Goal: Task Accomplishment & Management: Use online tool/utility

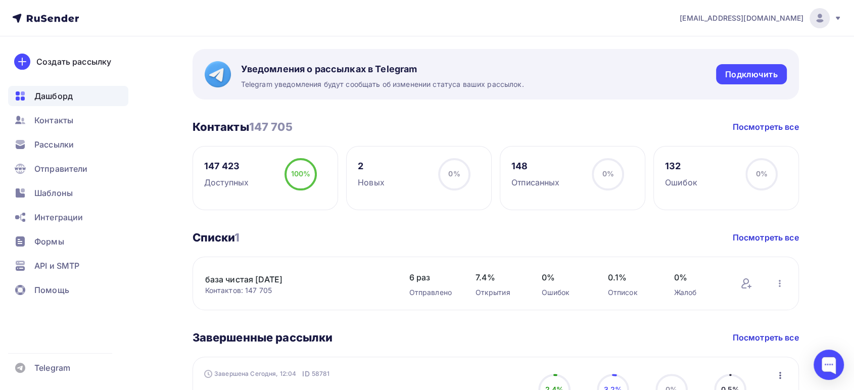
scroll to position [112, 0]
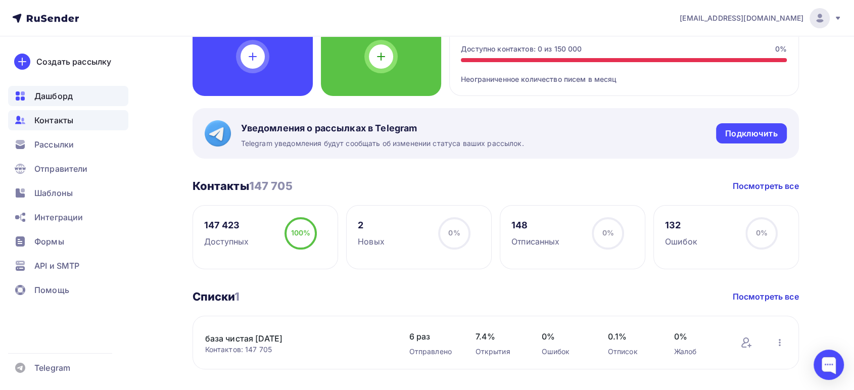
click at [69, 119] on span "Контакты" at bounding box center [53, 120] width 39 height 12
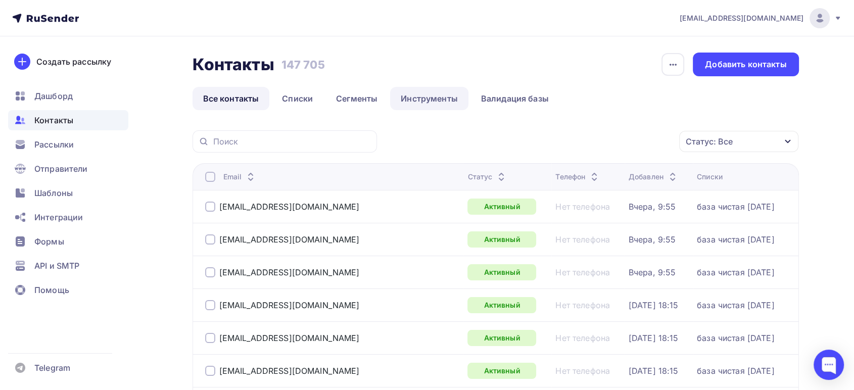
click at [413, 99] on link "Инструменты" at bounding box center [429, 98] width 78 height 23
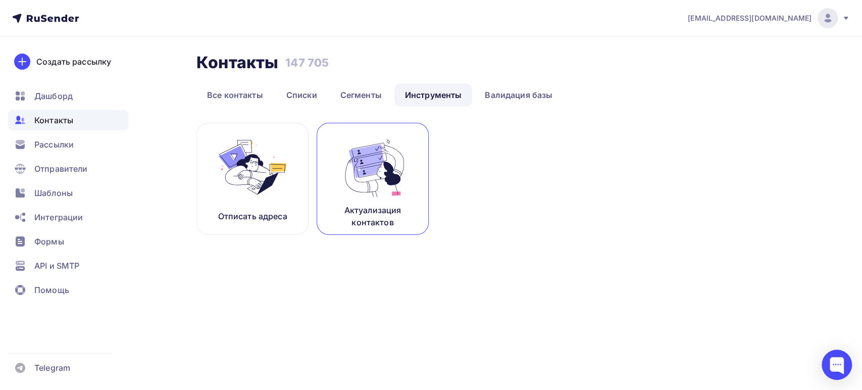
click at [336, 180] on link "Актуализация контактов" at bounding box center [373, 179] width 112 height 112
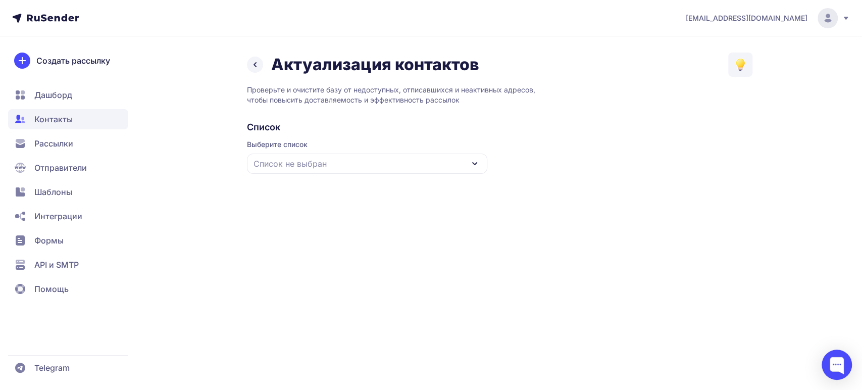
drag, startPoint x: 369, startPoint y: 162, endPoint x: 363, endPoint y: 162, distance: 6.1
click at [368, 161] on div "Список не выбран" at bounding box center [367, 164] width 240 height 20
click at [298, 221] on div "база чистая [DATE]" at bounding box center [367, 226] width 228 height 24
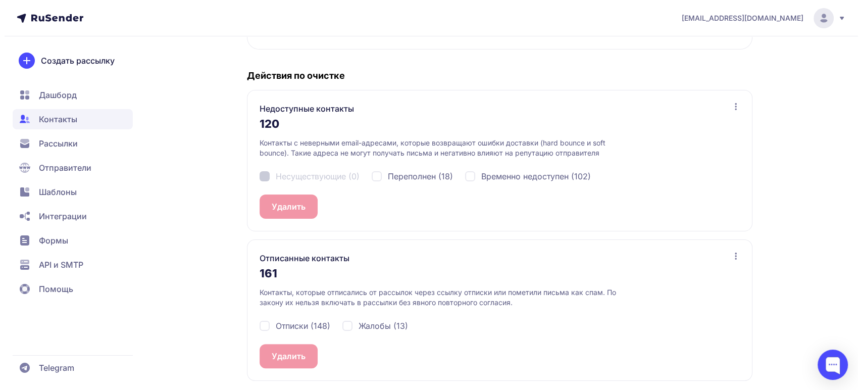
scroll to position [186, 0]
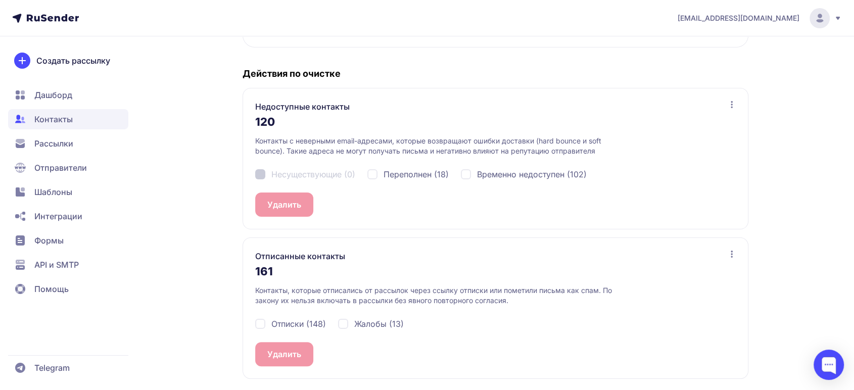
click at [259, 325] on div "Отписки (148)" at bounding box center [290, 324] width 71 height 12
checkbox input "true"
click at [344, 326] on div "Жалобы (13)" at bounding box center [371, 324] width 66 height 12
checkbox input "true"
click at [267, 357] on button "Удалить 161" at bounding box center [290, 354] width 70 height 24
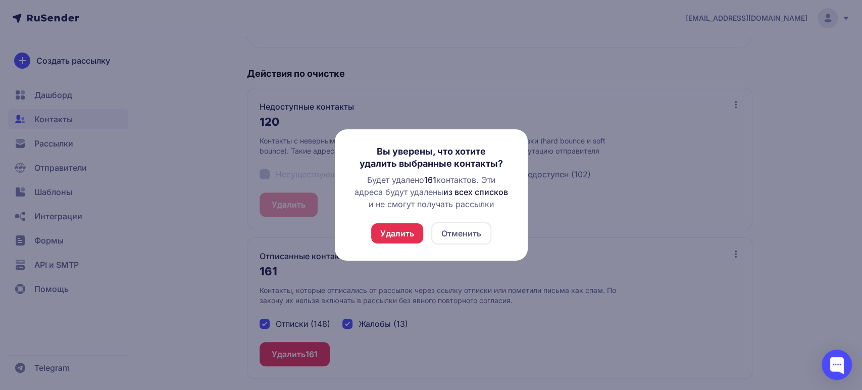
click at [398, 229] on button "Удалить" at bounding box center [397, 233] width 52 height 20
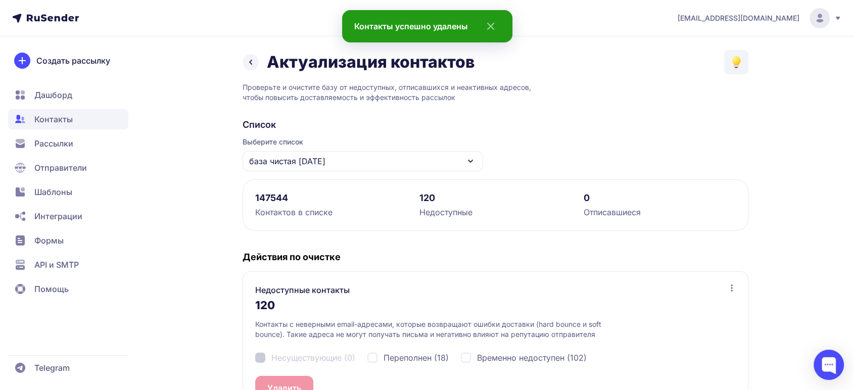
scroll to position [162, 0]
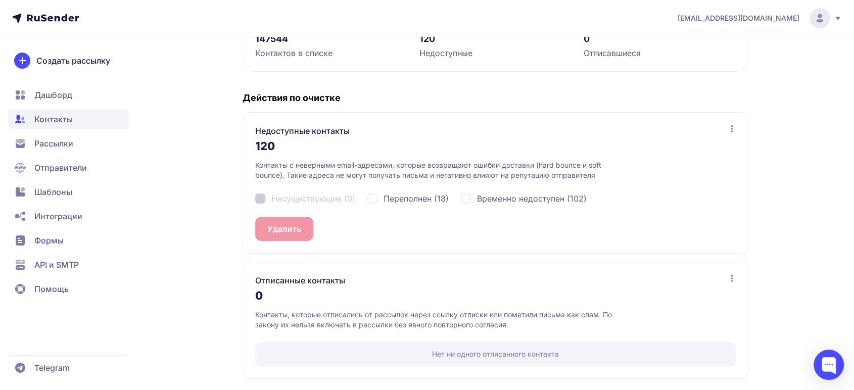
click at [751, 182] on div "Актуализация контактов Проверьте и очистите базу от недоступных, отписавшихся и…" at bounding box center [426, 141] width 727 height 500
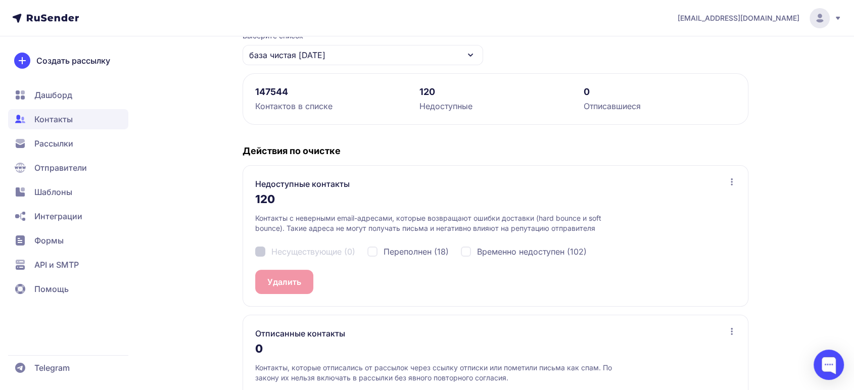
click at [751, 182] on div "Актуализация контактов Проверьте и очистите базу от недоступных, отписавшихся и…" at bounding box center [426, 194] width 727 height 500
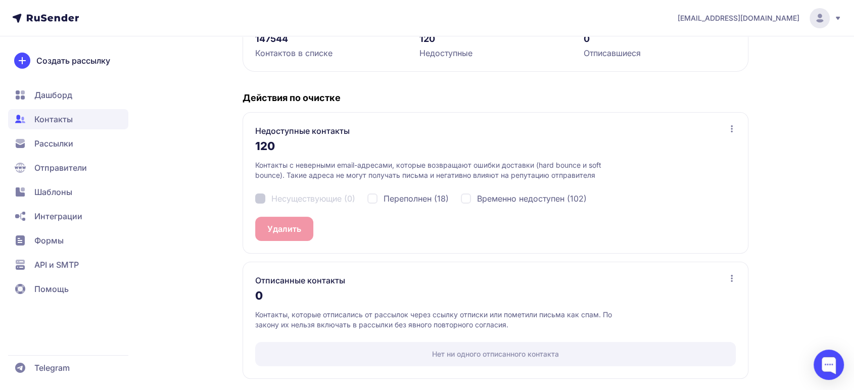
drag, startPoint x: 751, startPoint y: 182, endPoint x: 813, endPoint y: 228, distance: 77.6
click at [814, 227] on div "missis.matsevitsckaya@yandex.ru Актуализация контактов Проверьте и очистите баз…" at bounding box center [427, 114] width 854 height 553
click at [53, 125] on span "Контакты" at bounding box center [53, 119] width 38 height 12
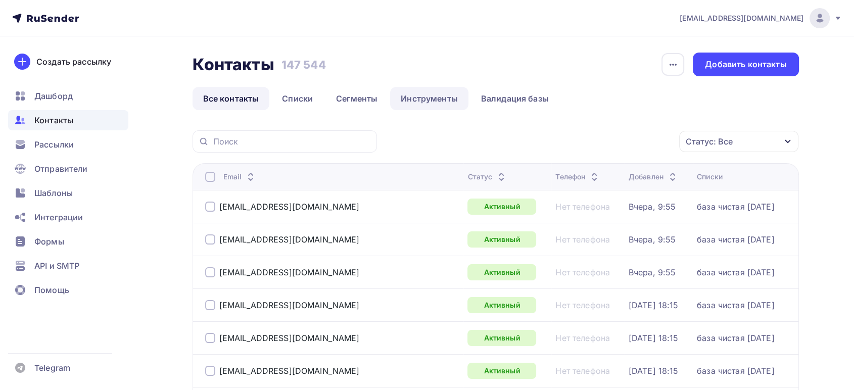
click at [403, 96] on link "Инструменты" at bounding box center [429, 98] width 78 height 23
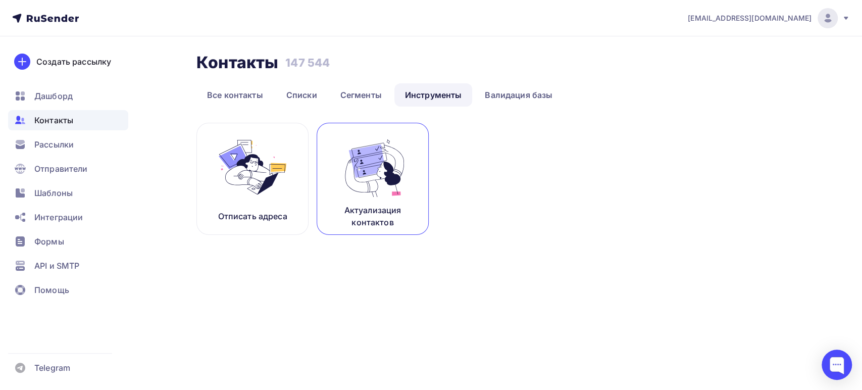
click at [375, 169] on img at bounding box center [373, 167] width 68 height 64
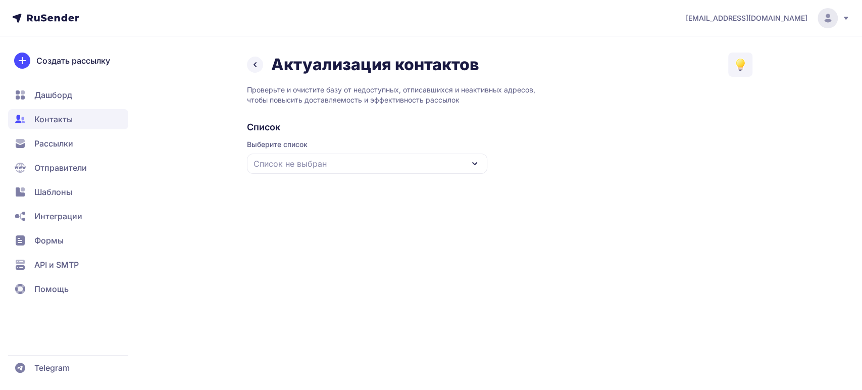
click at [375, 169] on div "Список не выбран" at bounding box center [367, 164] width 240 height 20
click at [320, 220] on div "база чистая [DATE]" at bounding box center [367, 226] width 228 height 24
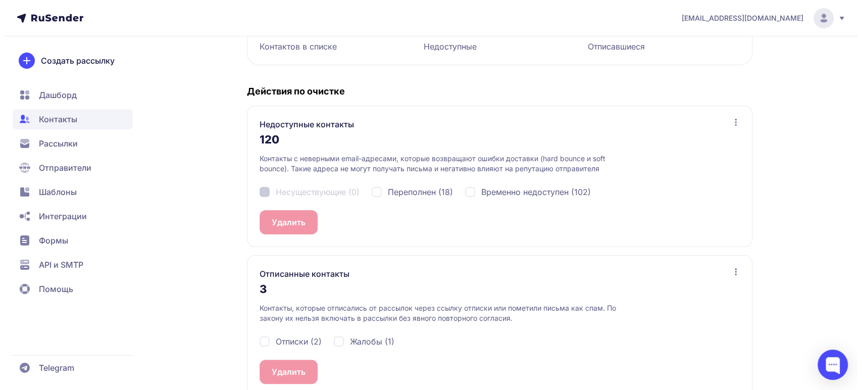
scroll to position [186, 0]
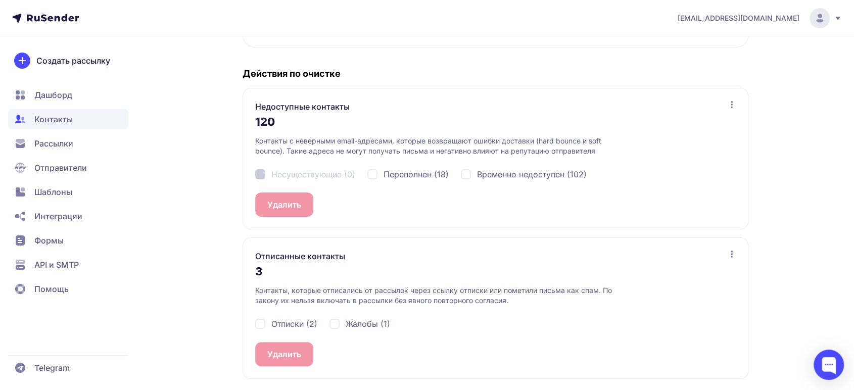
click at [264, 321] on div "Отписки (2)" at bounding box center [286, 324] width 62 height 12
checkbox input "true"
click at [333, 320] on div "Жалобы (1)" at bounding box center [359, 324] width 61 height 12
checkbox input "true"
click at [290, 348] on button "Удалить 3" at bounding box center [286, 354] width 63 height 24
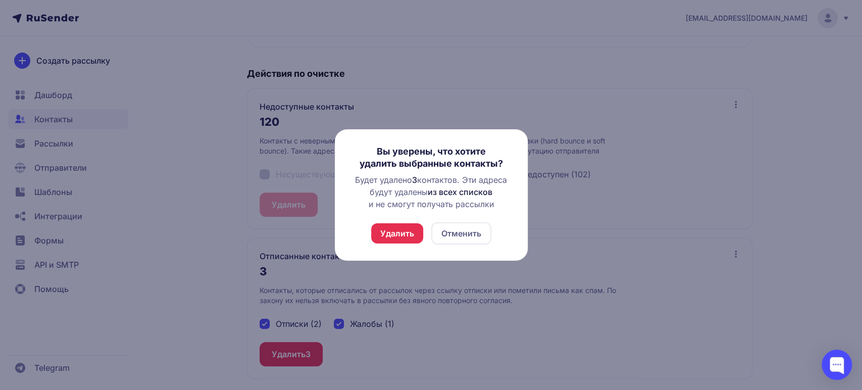
click at [403, 235] on button "Удалить" at bounding box center [397, 233] width 52 height 20
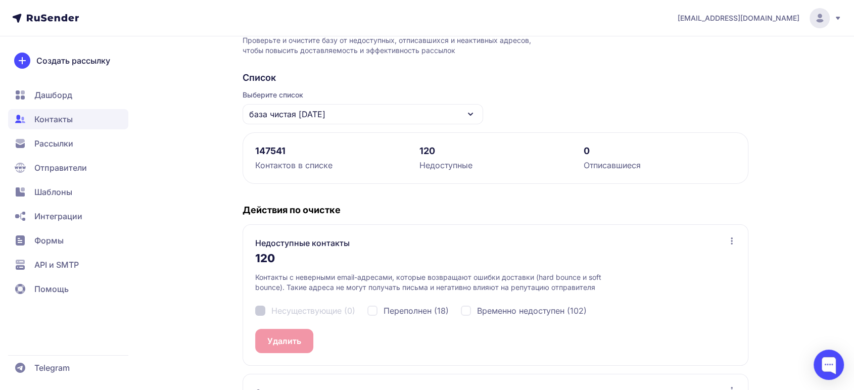
scroll to position [0, 0]
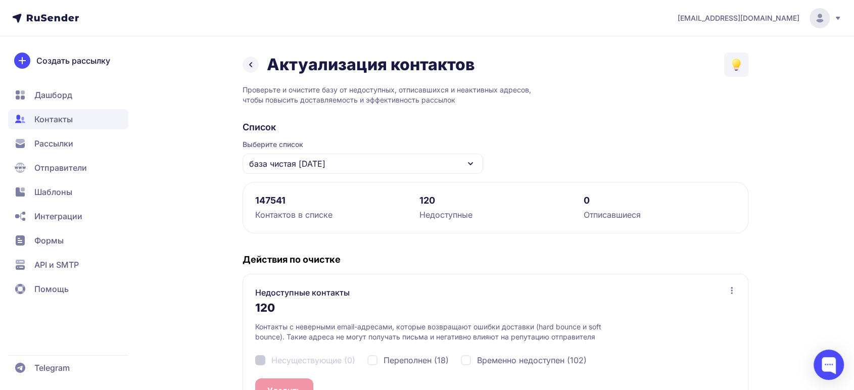
click at [81, 118] on span "Контакты" at bounding box center [68, 119] width 120 height 20
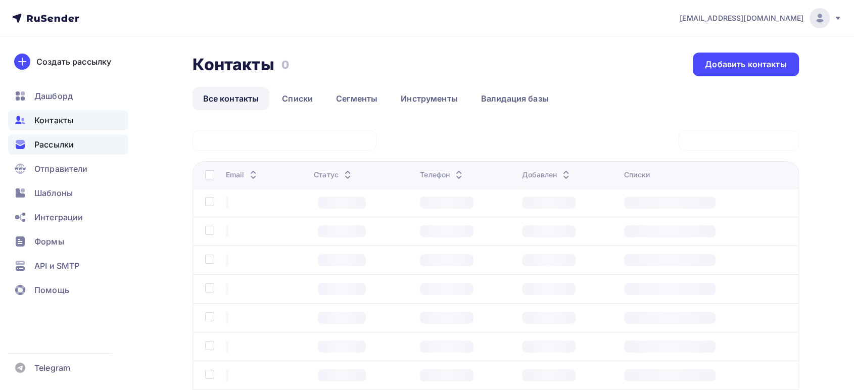
click at [65, 143] on span "Рассылки" at bounding box center [53, 144] width 39 height 12
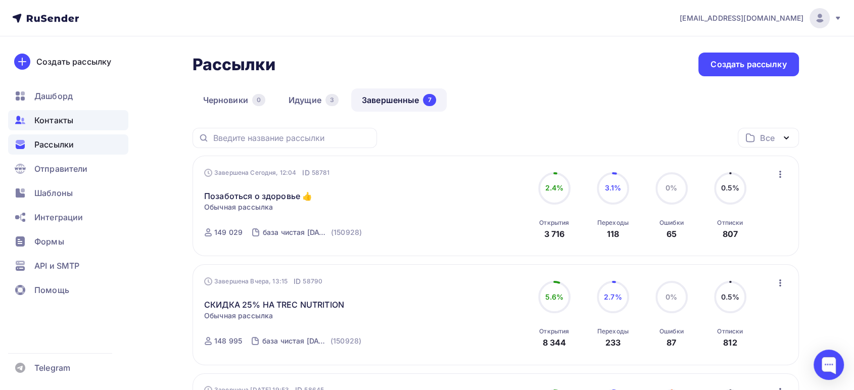
click at [51, 116] on span "Контакты" at bounding box center [53, 120] width 39 height 12
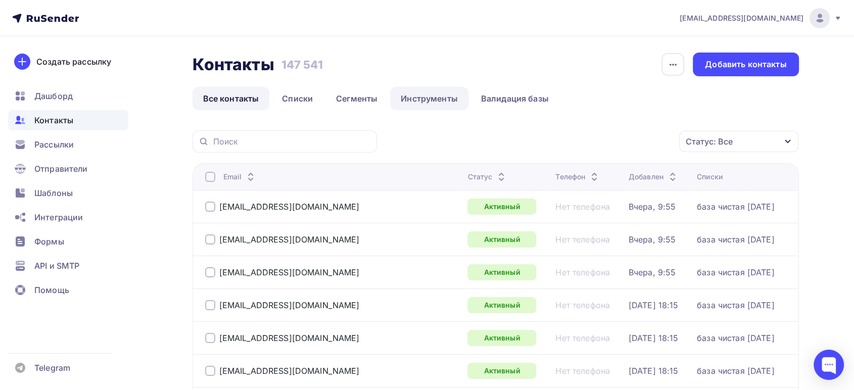
click at [454, 96] on link "Инструменты" at bounding box center [429, 98] width 78 height 23
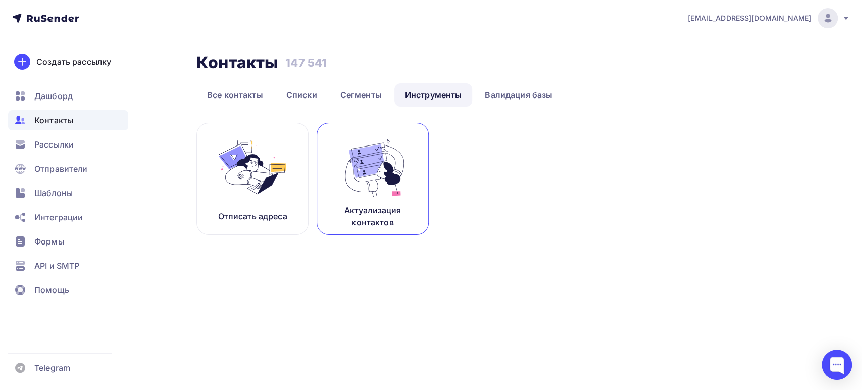
click at [390, 212] on p "Актуализация контактов" at bounding box center [372, 216] width 87 height 24
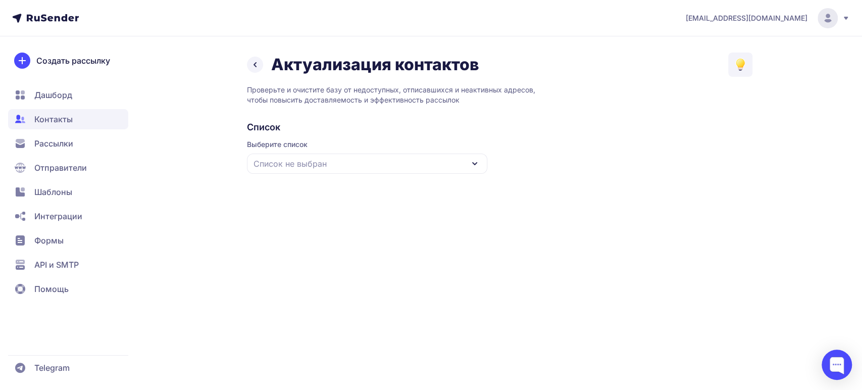
click at [347, 162] on div "Список не выбран" at bounding box center [367, 164] width 240 height 20
click at [307, 222] on div "база чистая [DATE]" at bounding box center [367, 226] width 228 height 24
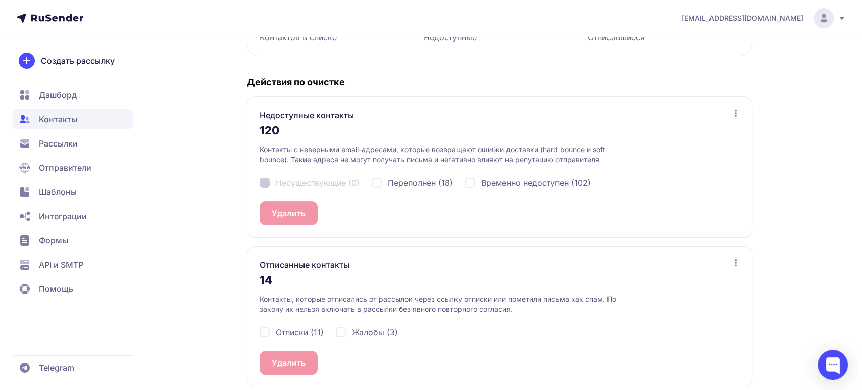
scroll to position [186, 0]
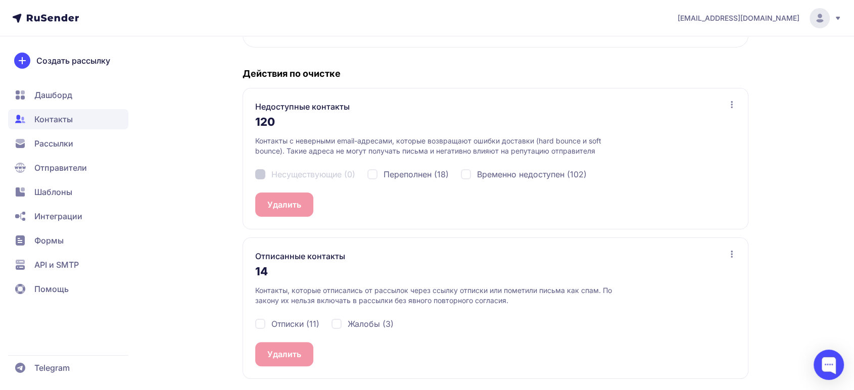
click at [259, 324] on div "Отписки (11)" at bounding box center [287, 324] width 64 height 12
checkbox input "true"
click at [335, 320] on div "Жалобы (3)" at bounding box center [362, 324] width 62 height 12
checkbox input "true"
click at [303, 351] on span "14" at bounding box center [305, 354] width 9 height 12
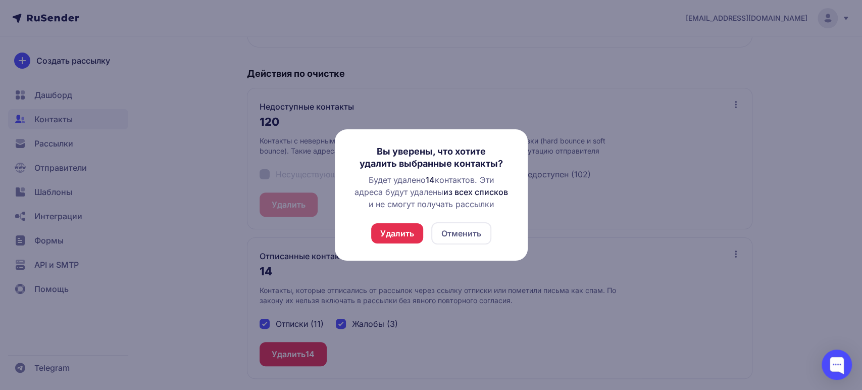
click at [396, 229] on button "Удалить" at bounding box center [397, 233] width 52 height 20
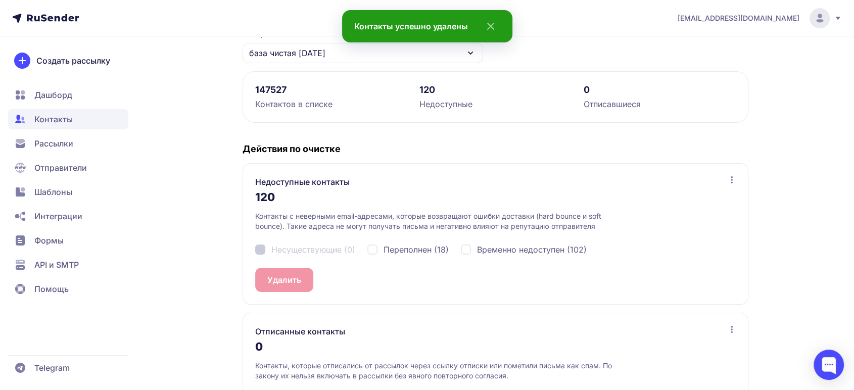
scroll to position [50, 0]
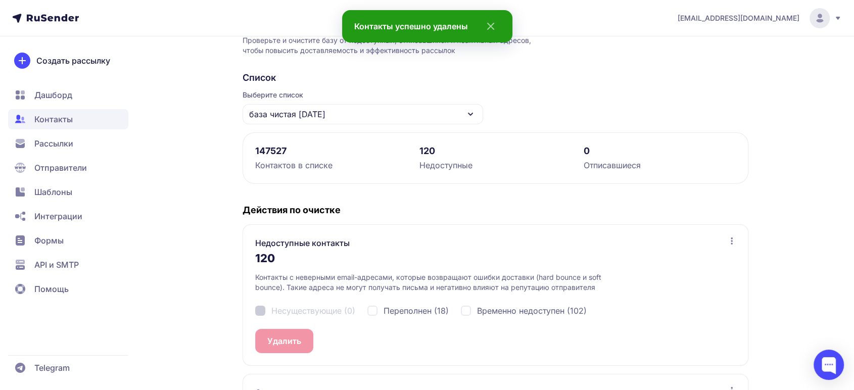
click at [52, 95] on span "Дашборд" at bounding box center [53, 95] width 38 height 12
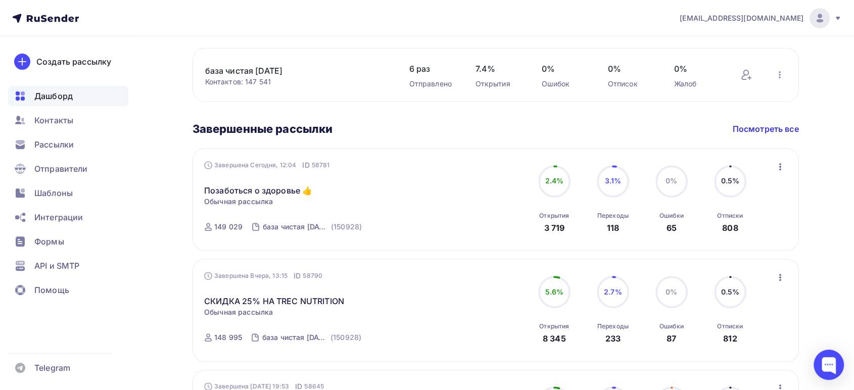
scroll to position [393, 0]
